Goal: Information Seeking & Learning: Learn about a topic

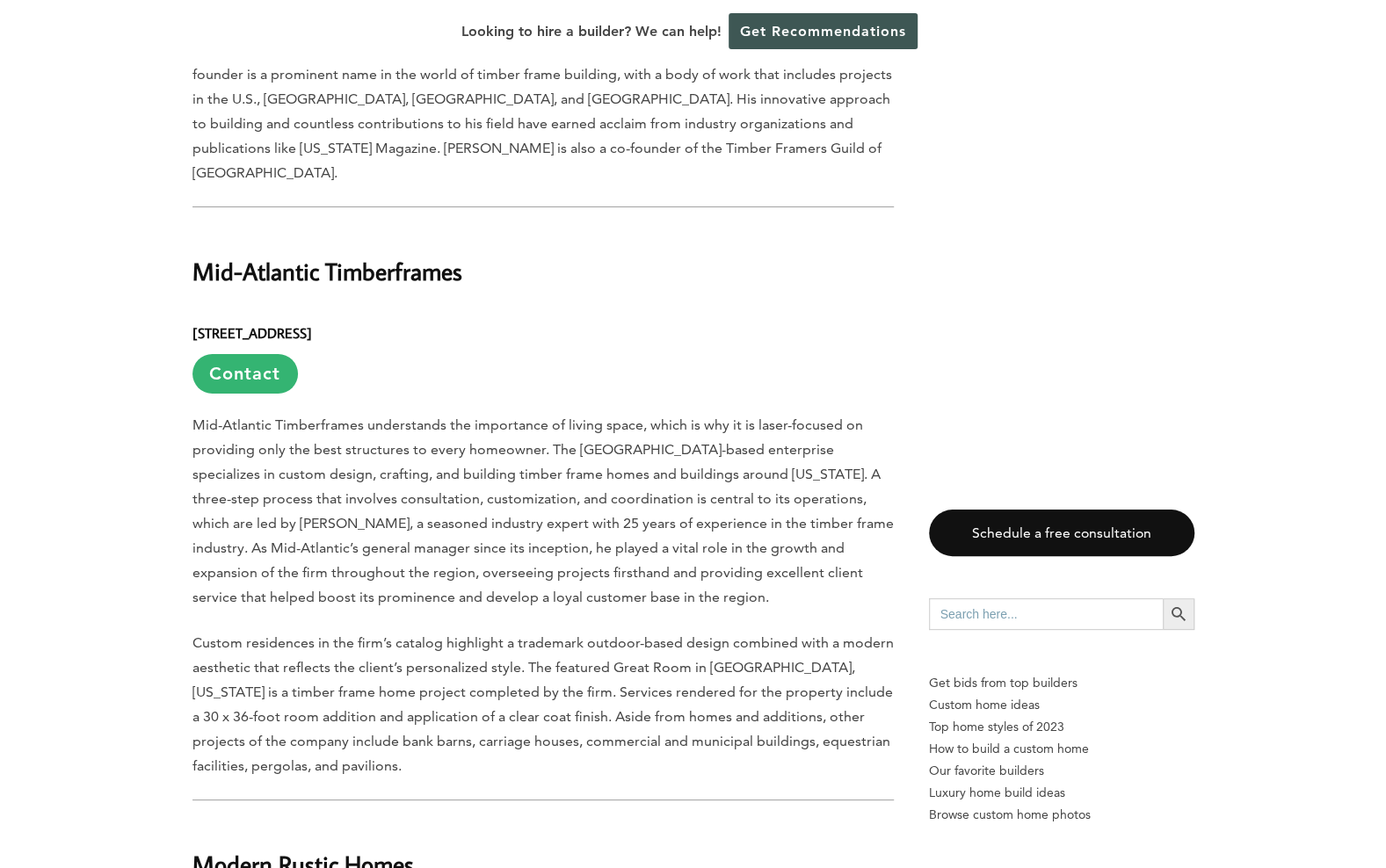
scroll to position [12787, 0]
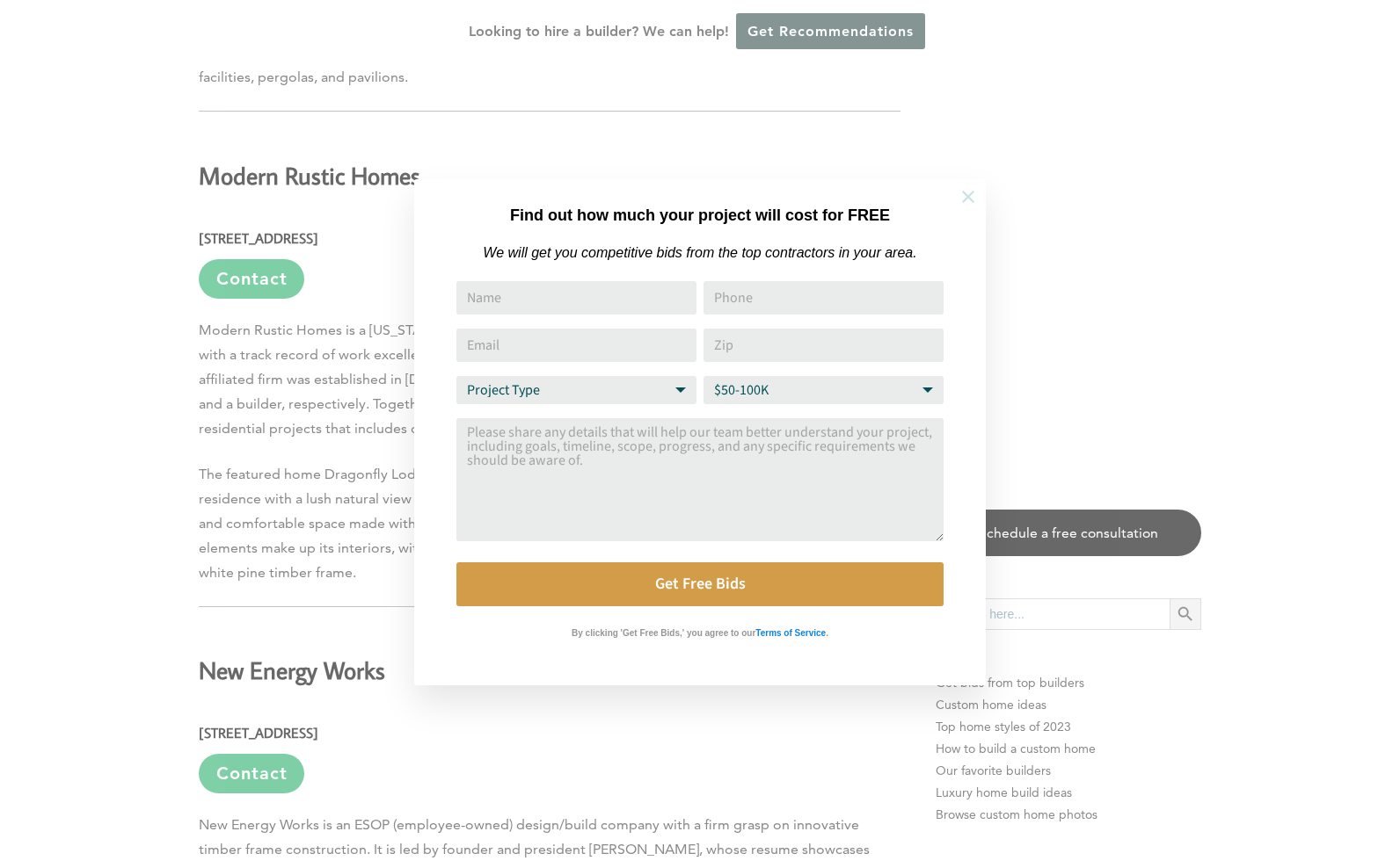
click at [971, 204] on icon at bounding box center [968, 197] width 19 height 19
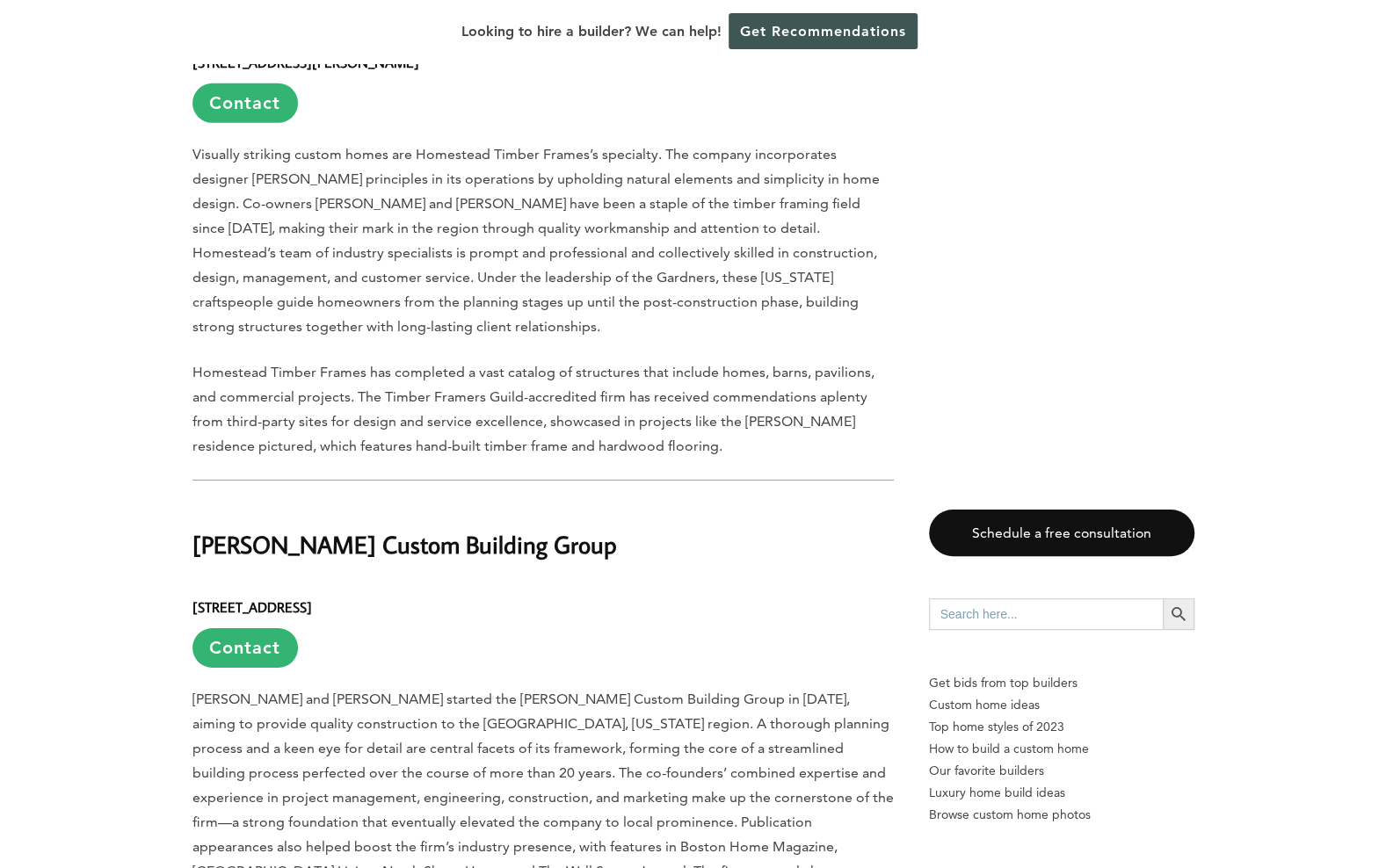
scroll to position [7520, 0]
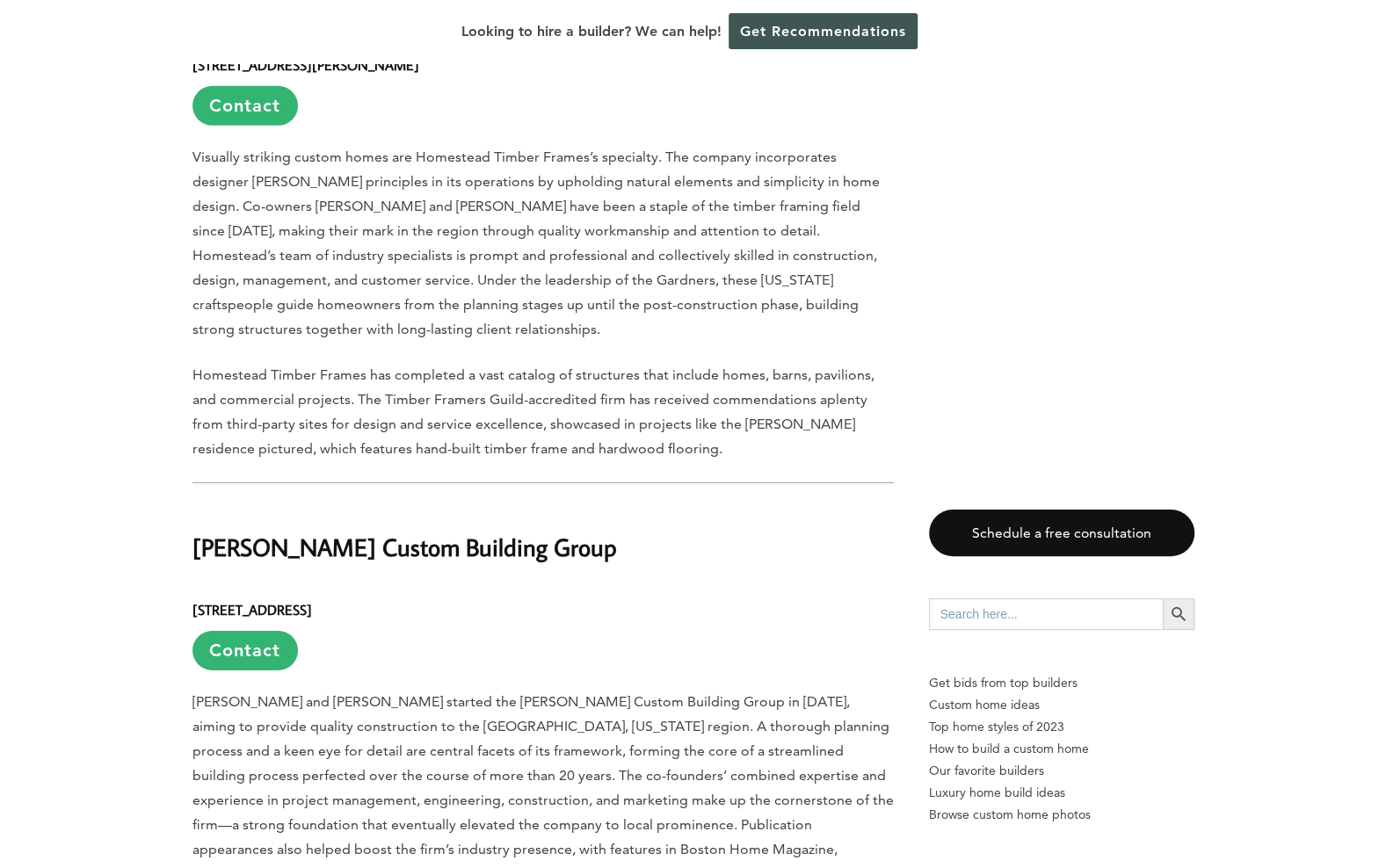
click at [413, 585] on h6 "[STREET_ADDRESS] Contact" at bounding box center [544, 628] width 702 height 85
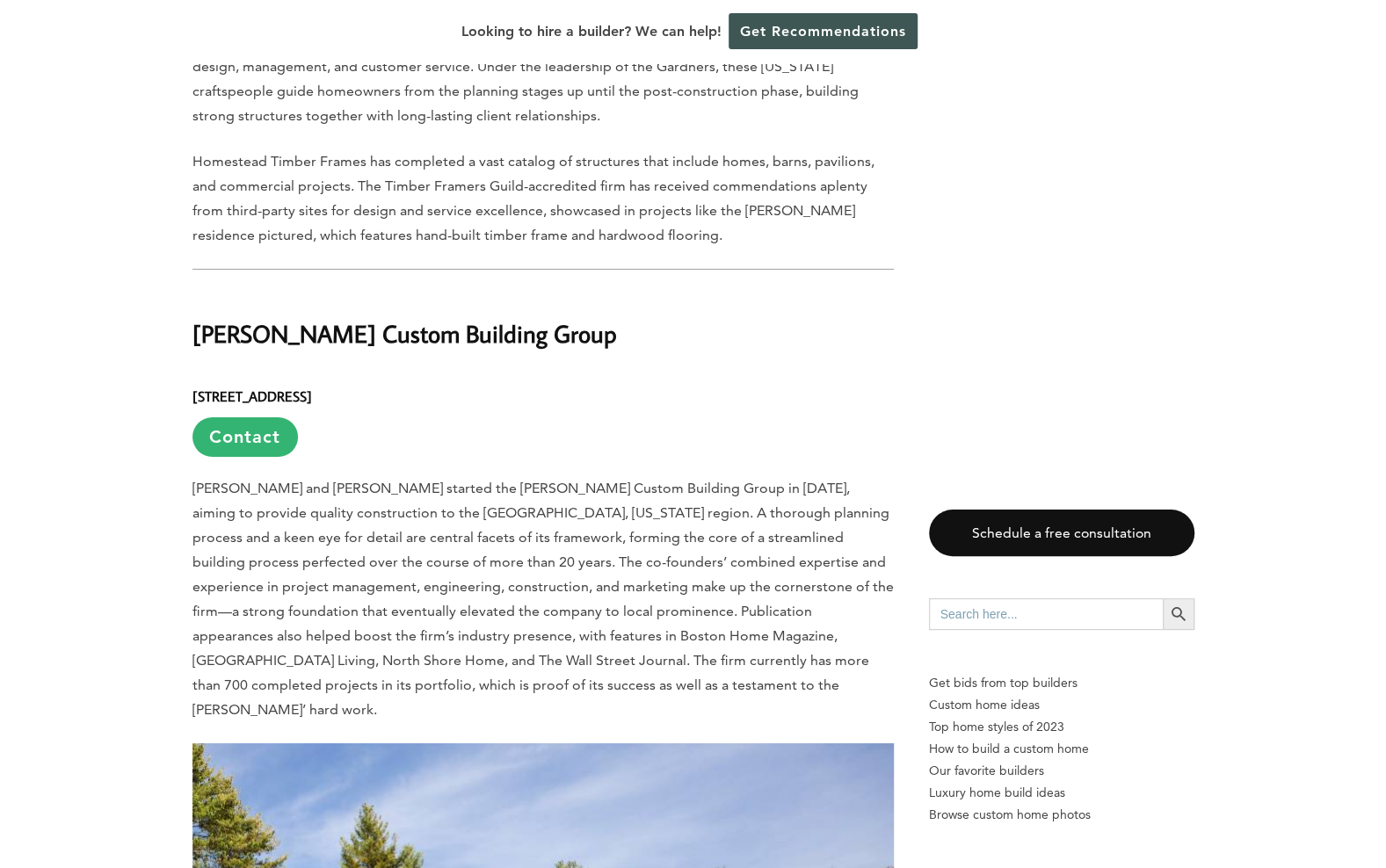
scroll to position [7732, 0]
click at [269, 293] on h2 "[PERSON_NAME] Custom Building Group" at bounding box center [544, 323] width 702 height 61
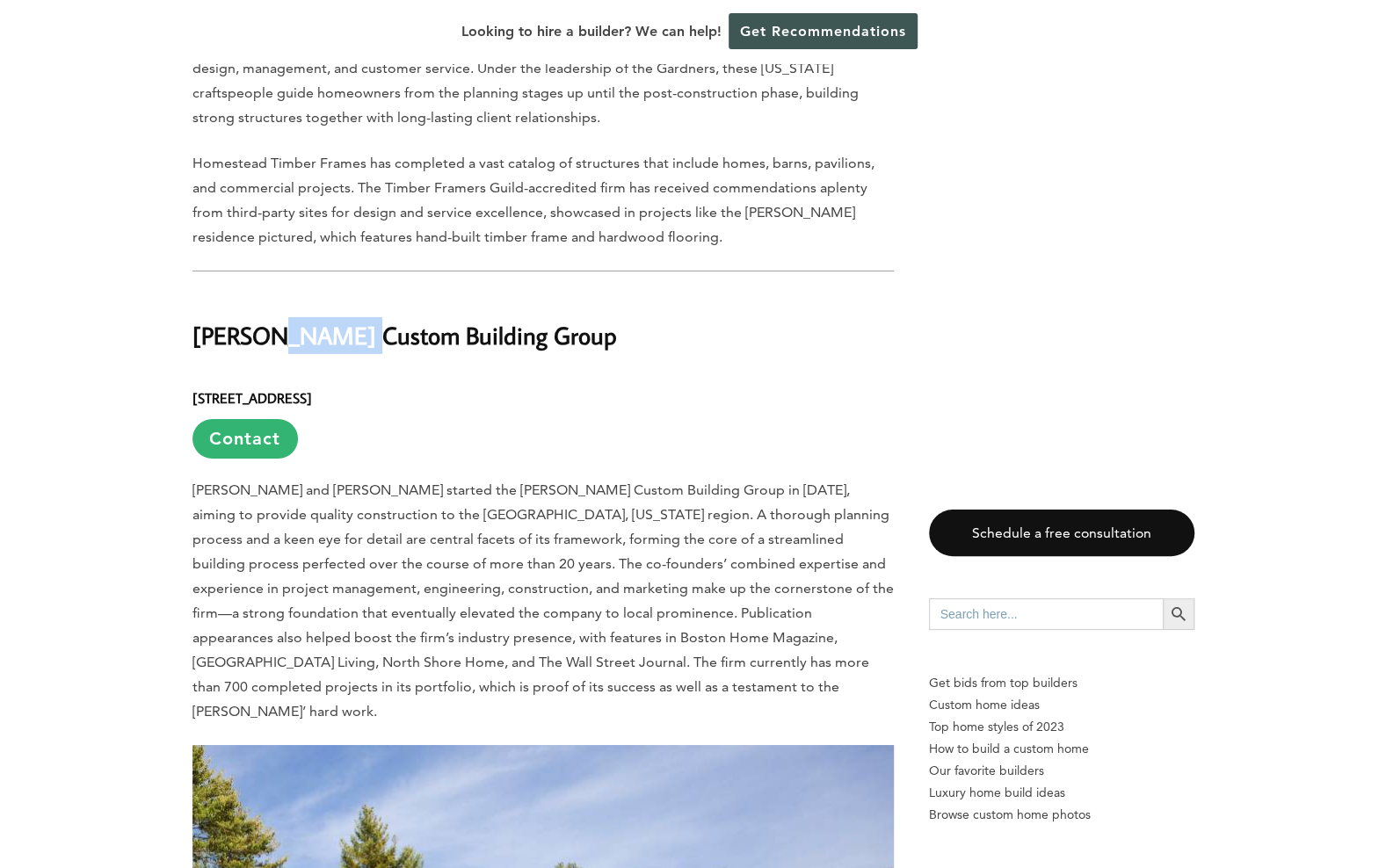
click at [269, 293] on h2 "[PERSON_NAME] Custom Building Group" at bounding box center [544, 323] width 702 height 61
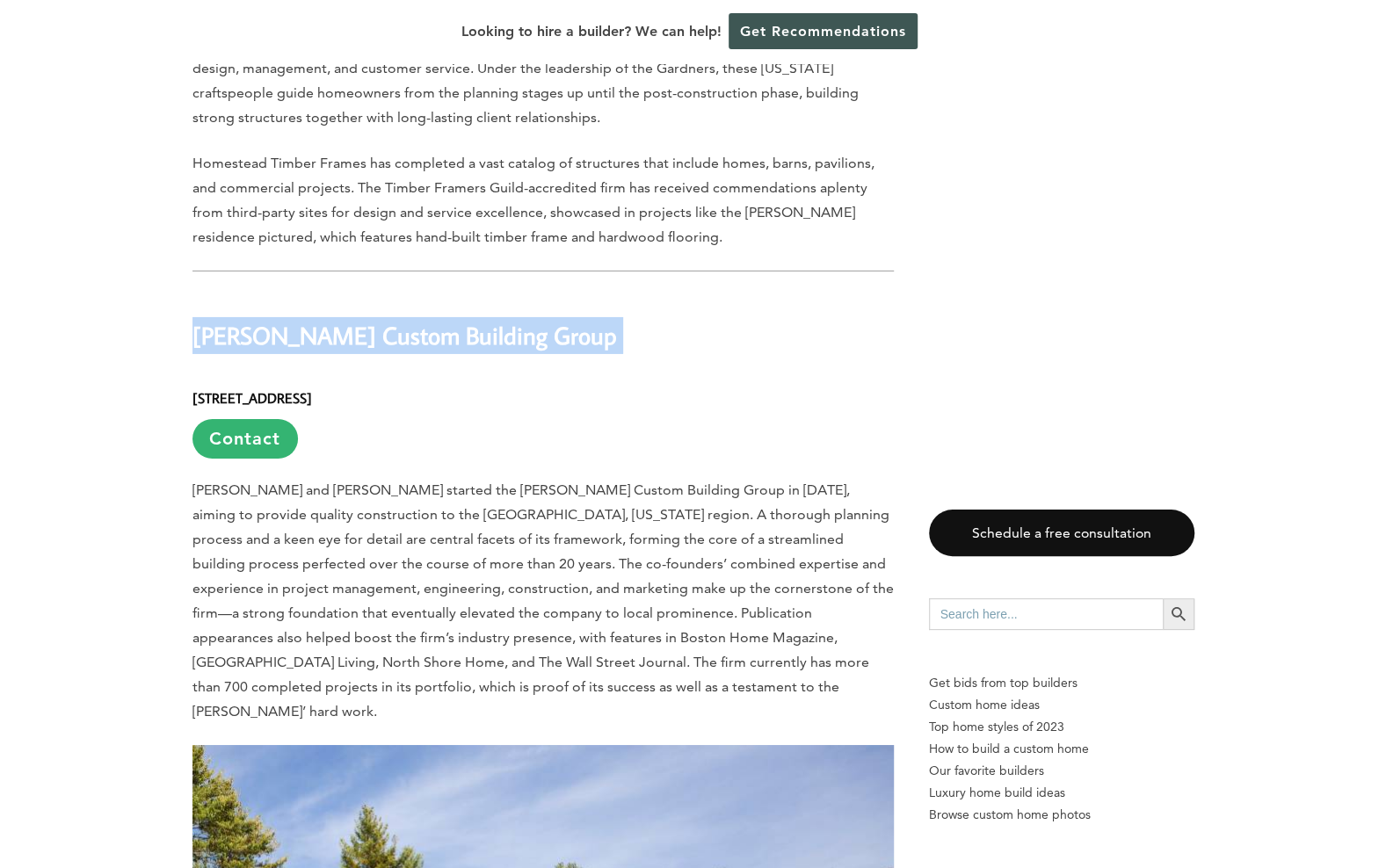
click at [269, 293] on h2 "[PERSON_NAME] Custom Building Group" at bounding box center [544, 323] width 702 height 61
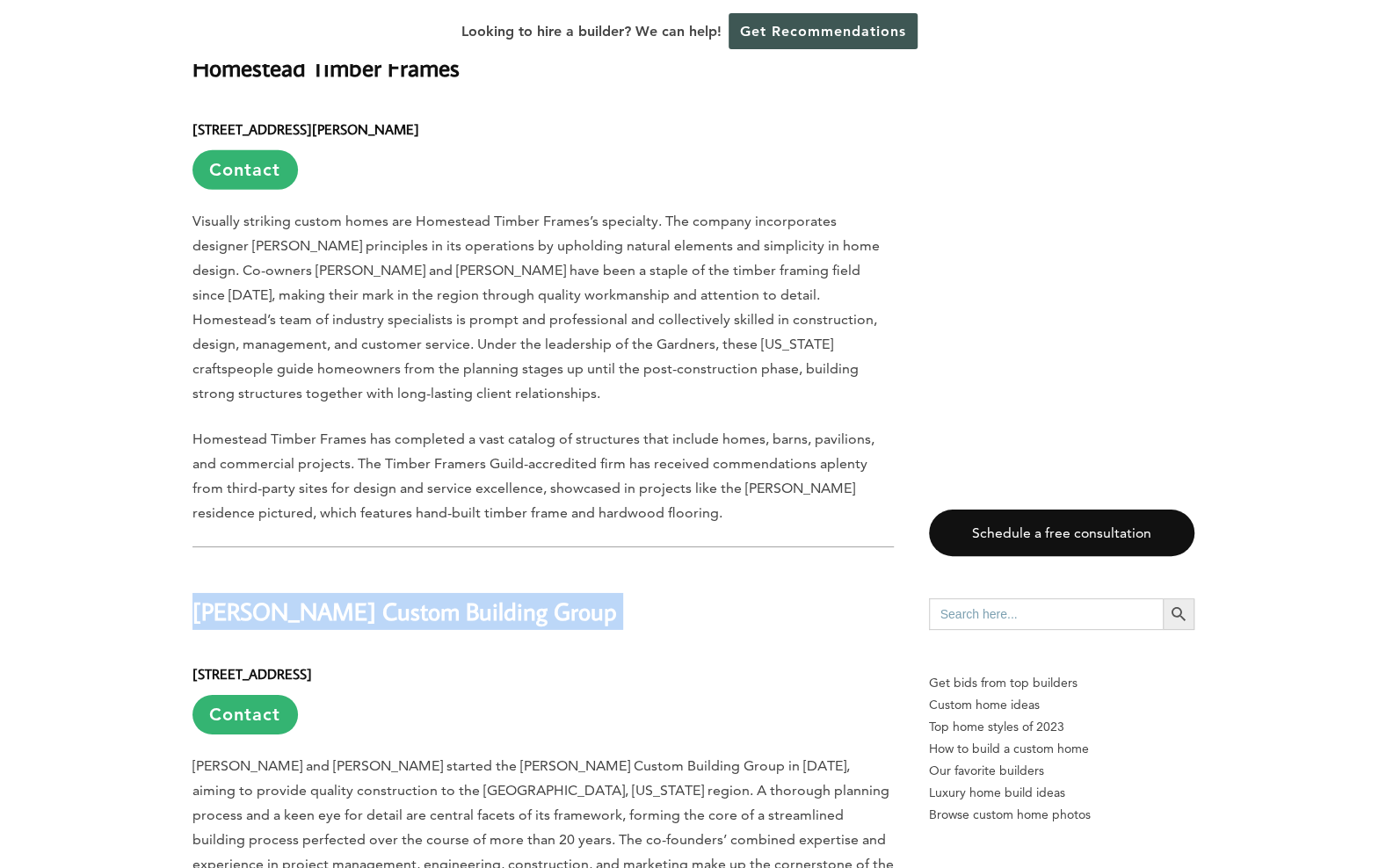
scroll to position [7401, 0]
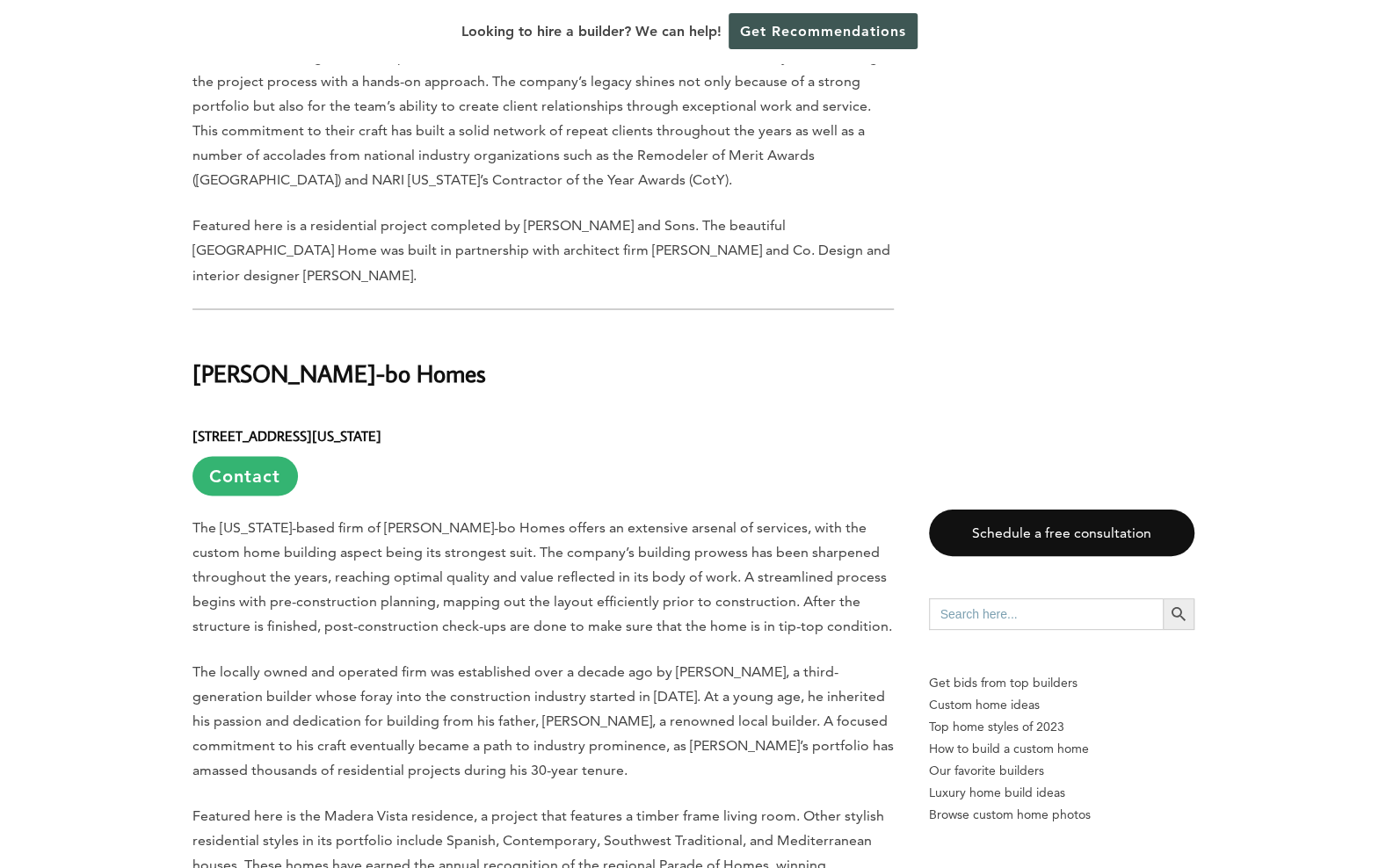
scroll to position [10133, 0]
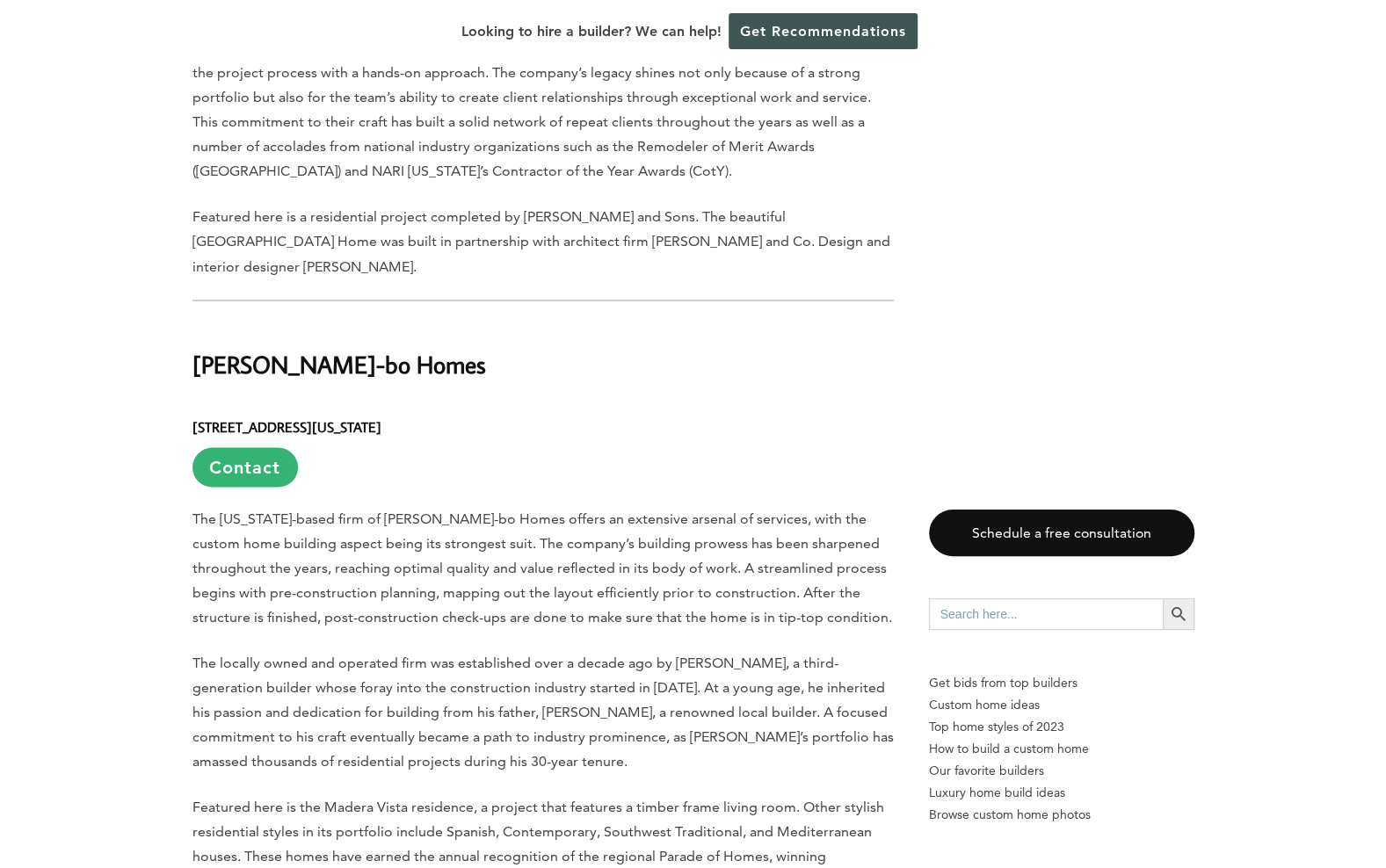
click at [276, 321] on h2 "[PERSON_NAME]-bo Homes" at bounding box center [544, 352] width 702 height 61
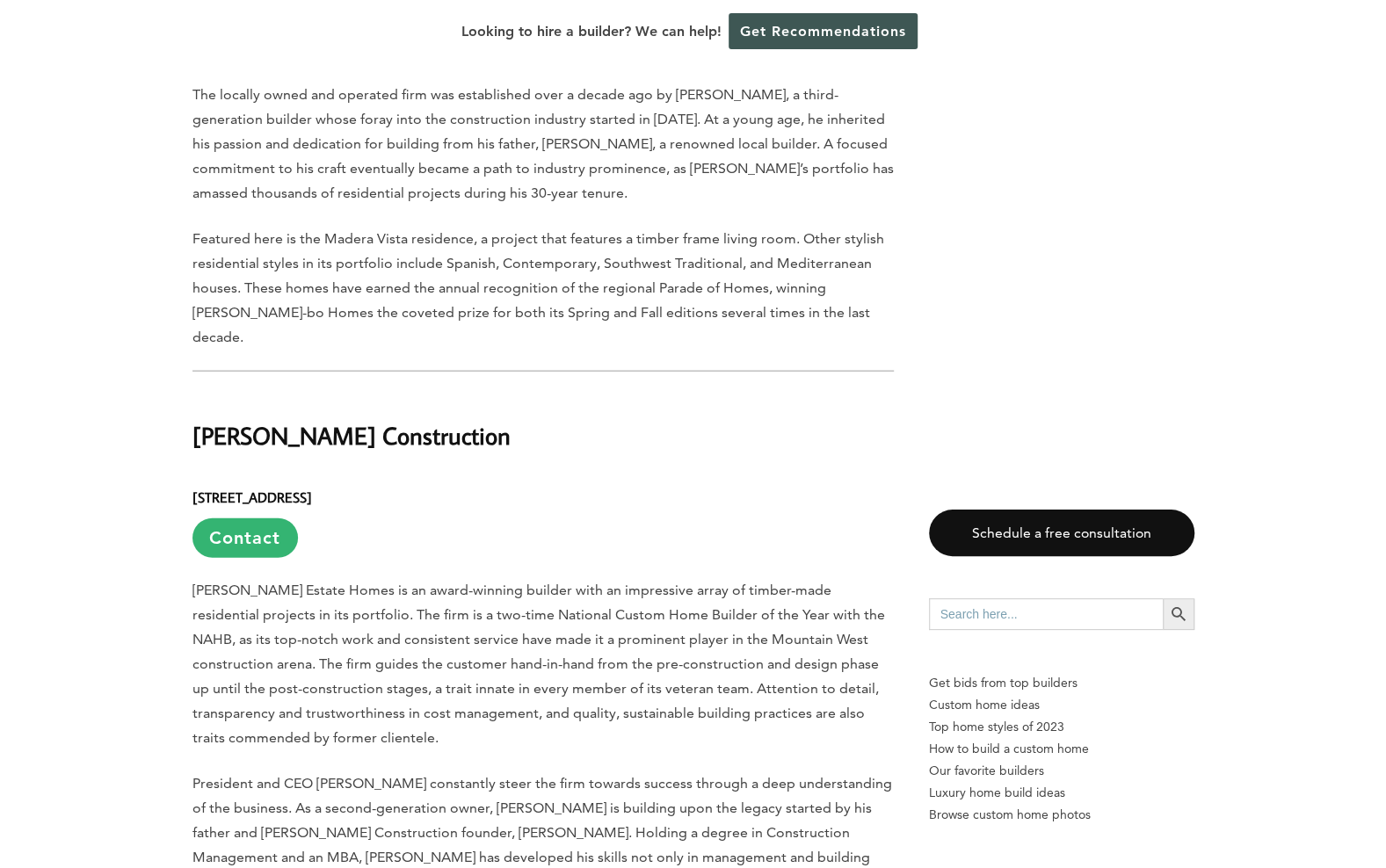
scroll to position [10774, 0]
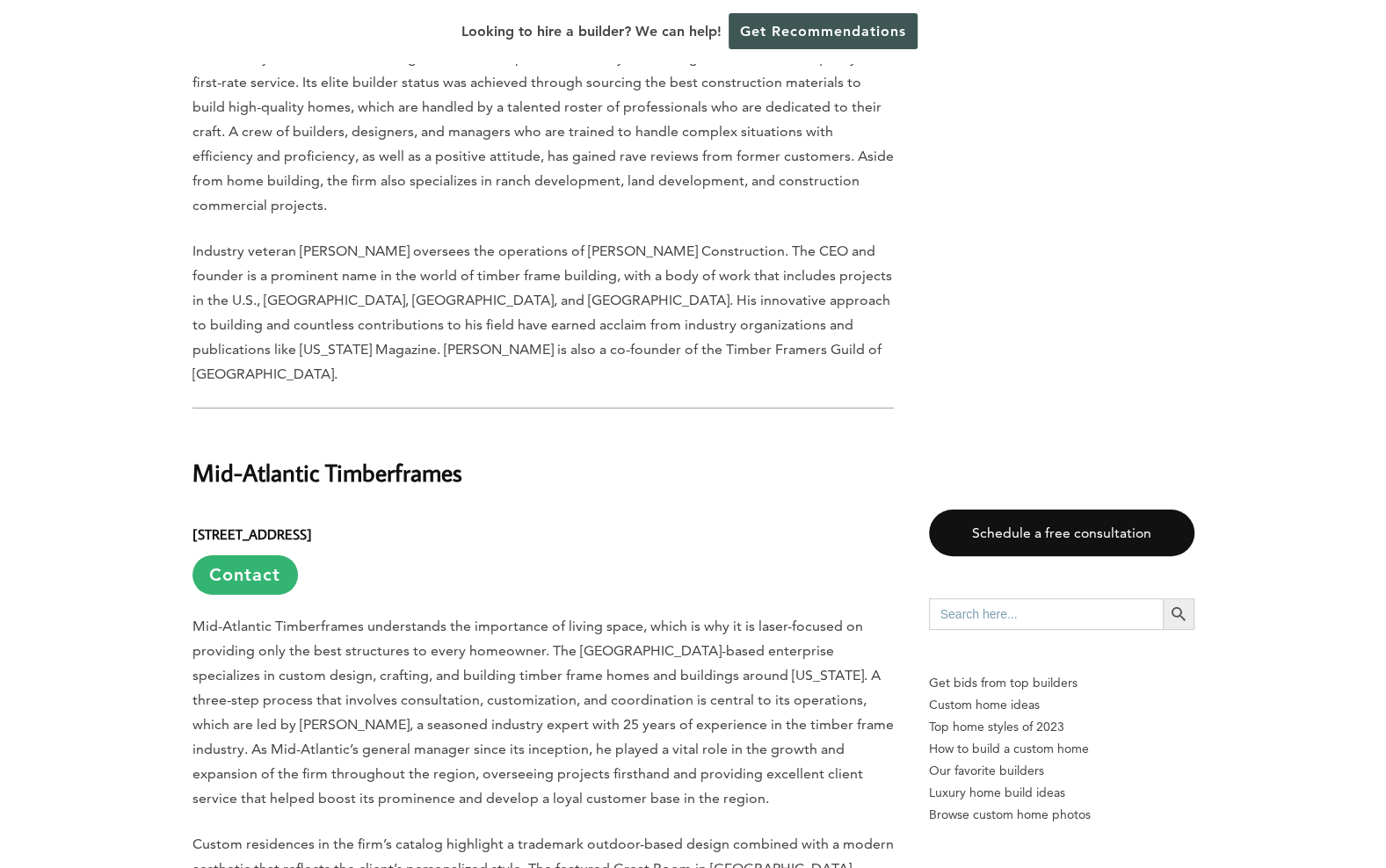
scroll to position [11897, 0]
click at [304, 431] on h2 "Mid-Atlantic Timberframes" at bounding box center [544, 461] width 702 height 61
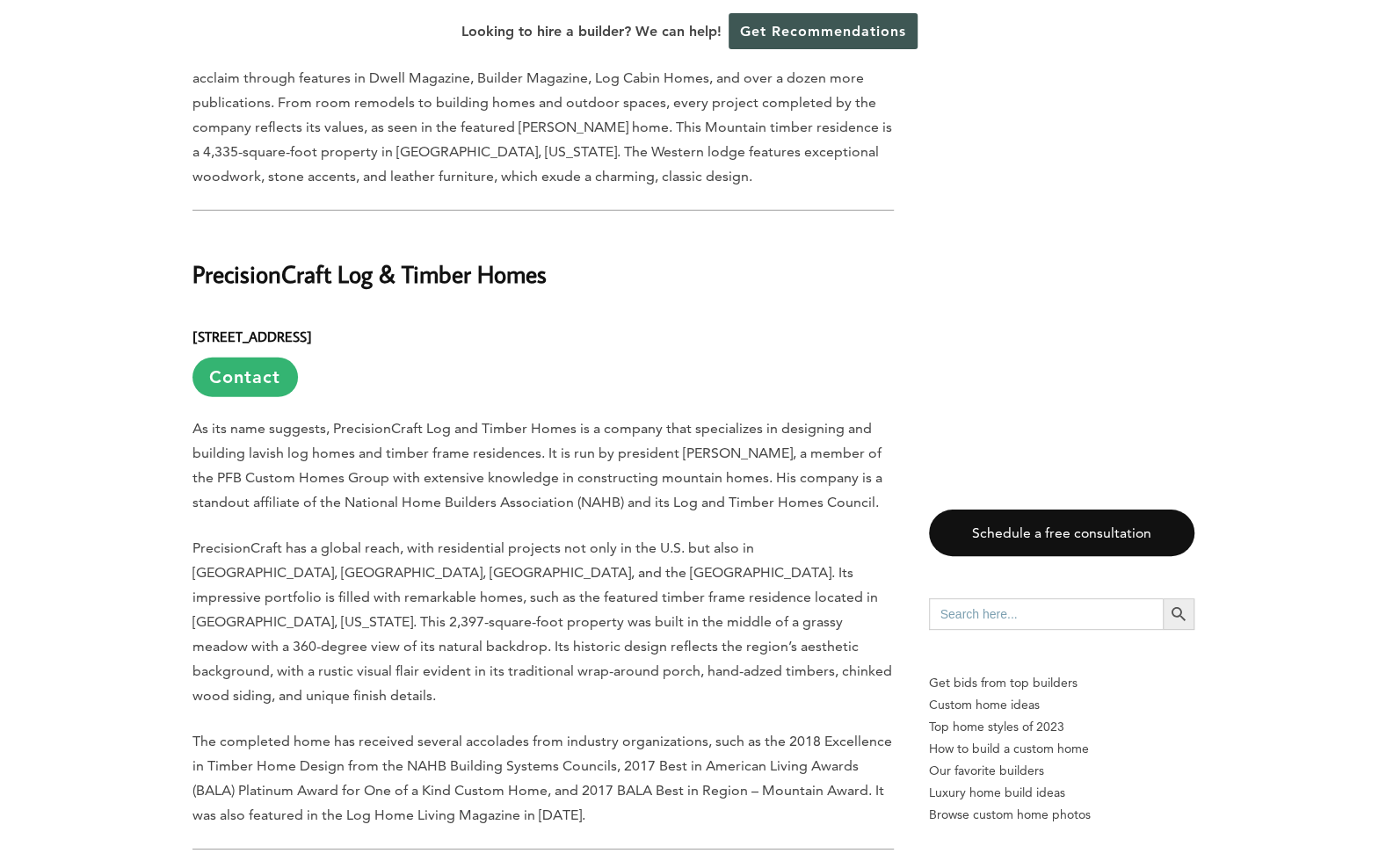
scroll to position [15439, 0]
